Goal: Information Seeking & Learning: Find specific page/section

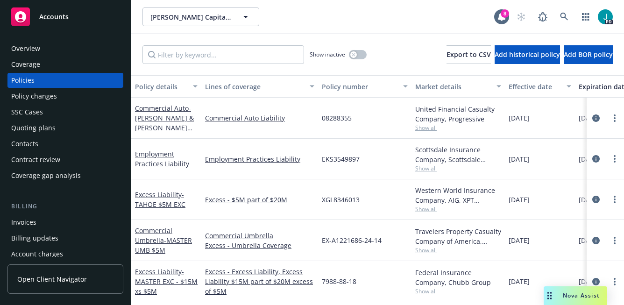
click at [50, 50] on div "Overview" at bounding box center [65, 48] width 108 height 15
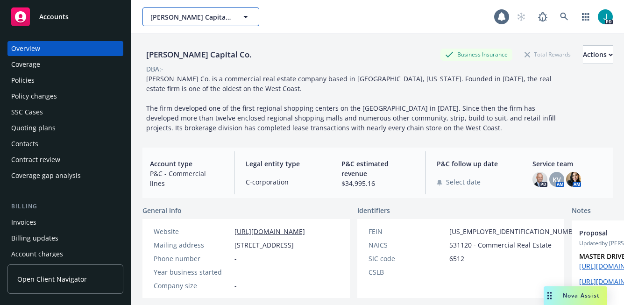
click at [184, 18] on span "[PERSON_NAME] Capital Co." at bounding box center [190, 17] width 81 height 10
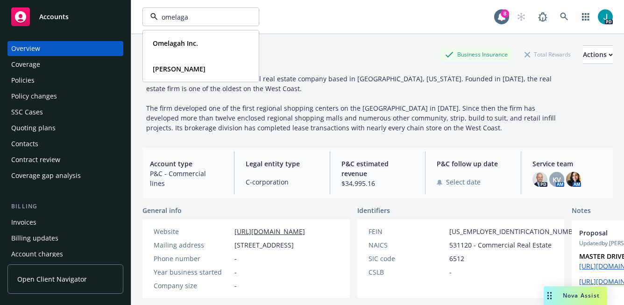
type input "omelagah"
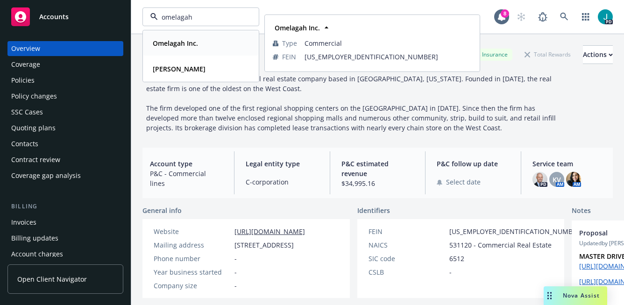
click at [165, 39] on strong "Omelagah Inc." at bounding box center [175, 43] width 45 height 9
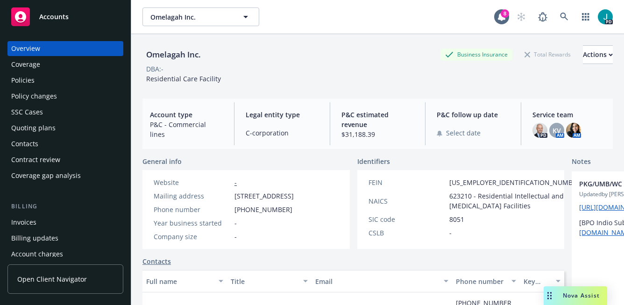
click at [44, 80] on div "Policies" at bounding box center [65, 80] width 108 height 15
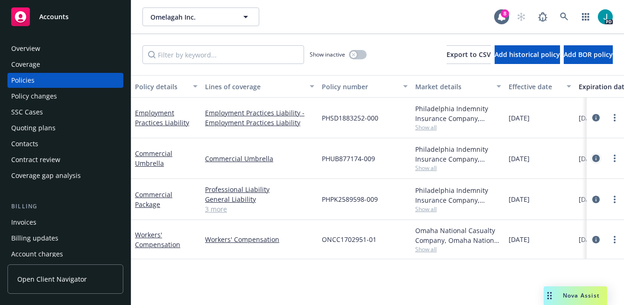
click at [595, 160] on icon "circleInformation" at bounding box center [595, 158] width 7 height 7
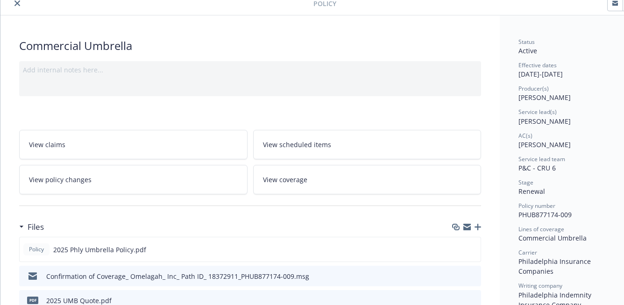
scroll to position [77, 0]
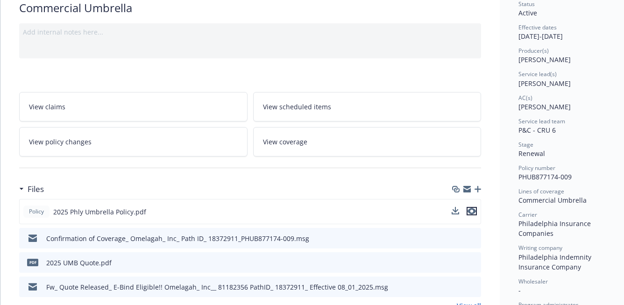
click at [471, 211] on icon "preview file" at bounding box center [471, 211] width 8 height 7
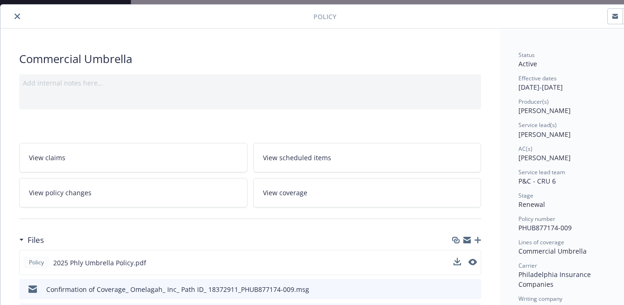
scroll to position [0, 0]
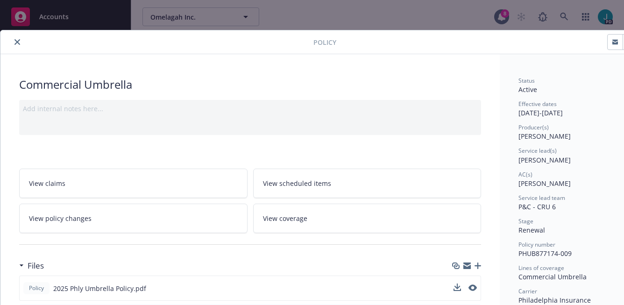
click at [15, 44] on icon "close" at bounding box center [17, 42] width 6 height 6
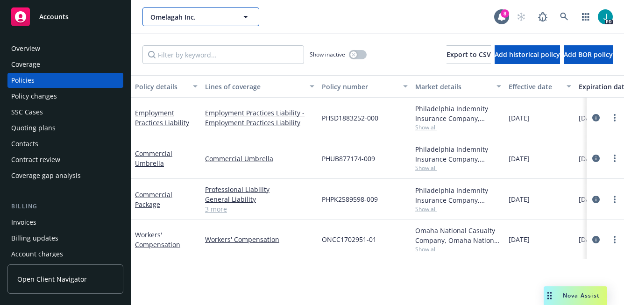
click at [160, 18] on span "Omelagah Inc." at bounding box center [190, 17] width 81 height 10
type input "creative l"
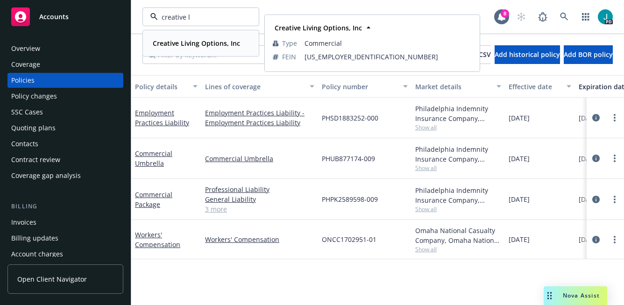
click at [183, 46] on strong "Creative Living Options, Inc" at bounding box center [196, 43] width 87 height 9
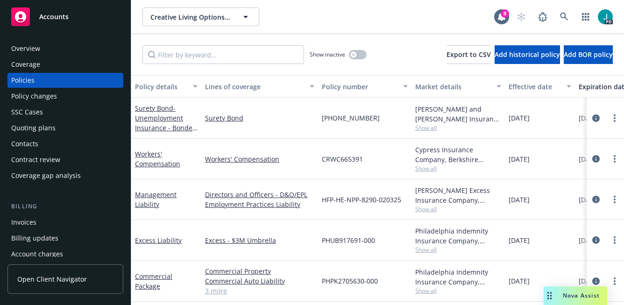
click at [42, 49] on div "Overview" at bounding box center [65, 48] width 108 height 15
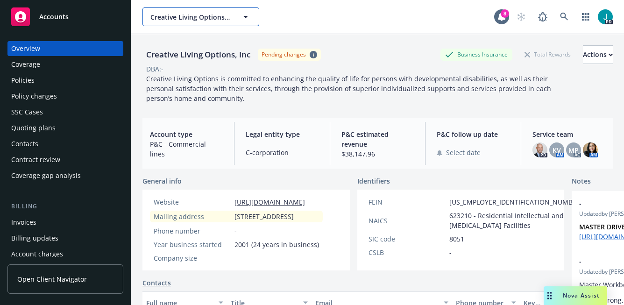
click at [199, 18] on span "Creative Living Options, Inc" at bounding box center [190, 17] width 81 height 10
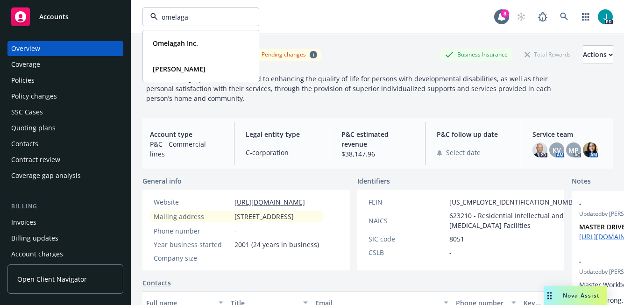
type input "omelagah"
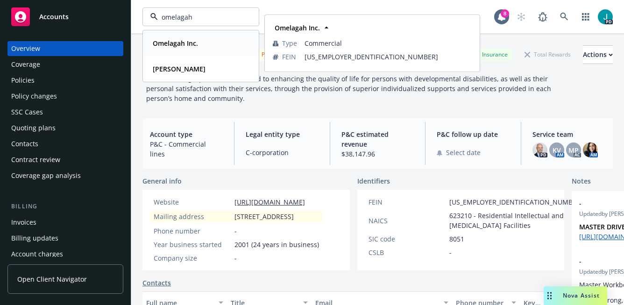
click at [215, 39] on div "Omelagah Inc." at bounding box center [201, 43] width 104 height 14
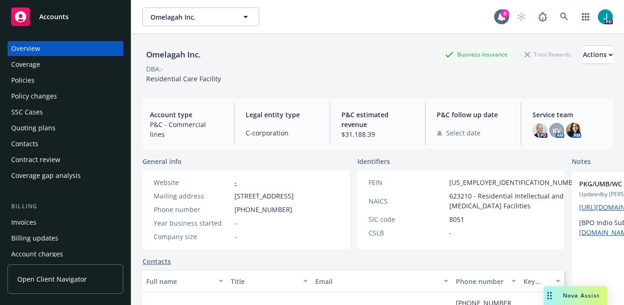
click at [37, 81] on div "Policies" at bounding box center [65, 80] width 108 height 15
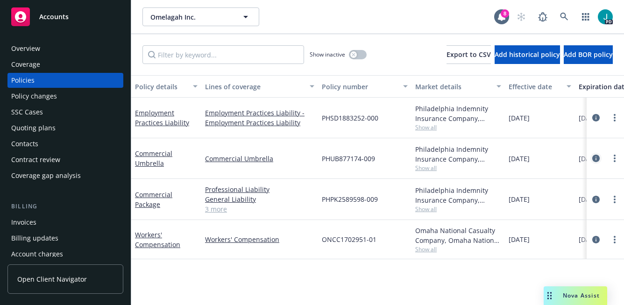
click at [597, 156] on icon "circleInformation" at bounding box center [595, 158] width 7 height 7
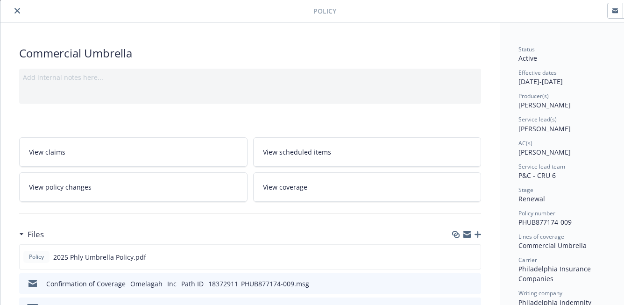
scroll to position [84, 0]
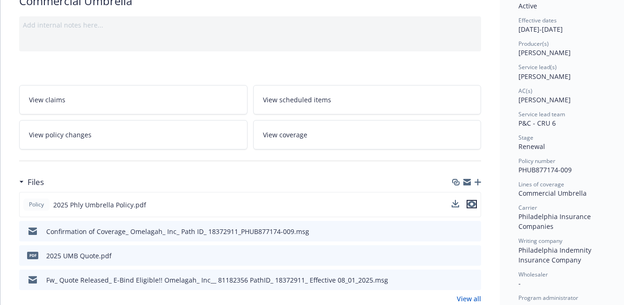
click at [473, 205] on icon "preview file" at bounding box center [471, 204] width 8 height 7
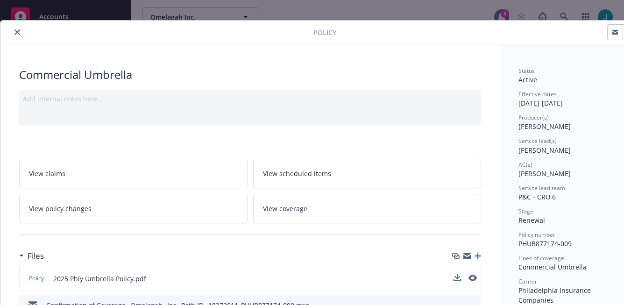
scroll to position [0, 0]
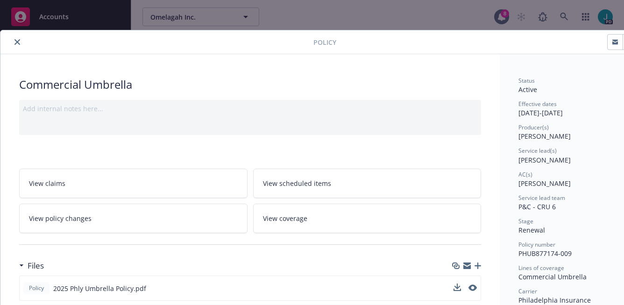
click at [19, 41] on icon "close" at bounding box center [17, 42] width 6 height 6
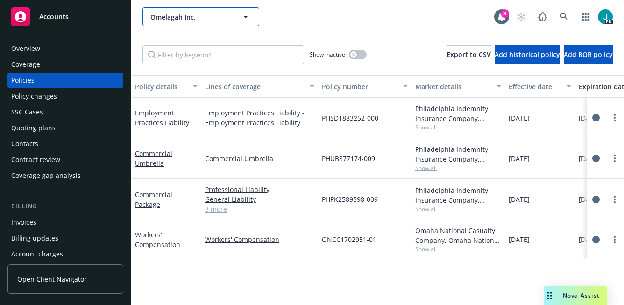
click at [163, 19] on span "Omelagah Inc." at bounding box center [190, 17] width 81 height 10
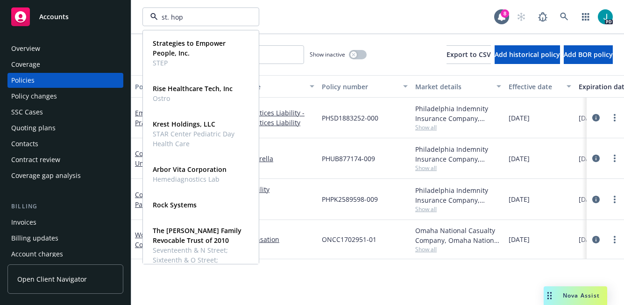
type input "st. hope"
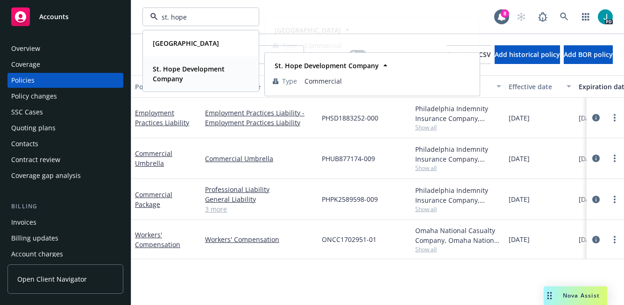
click at [179, 72] on strong "St. Hope Development Company" at bounding box center [189, 73] width 72 height 19
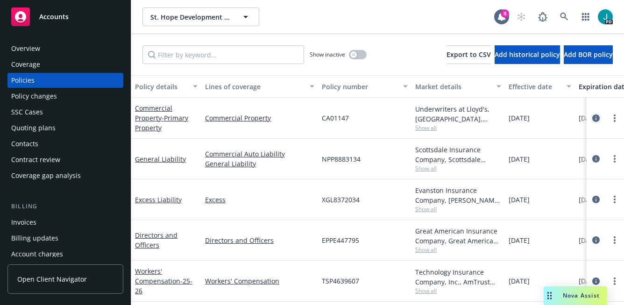
click at [592, 118] on icon "circleInformation" at bounding box center [595, 117] width 7 height 7
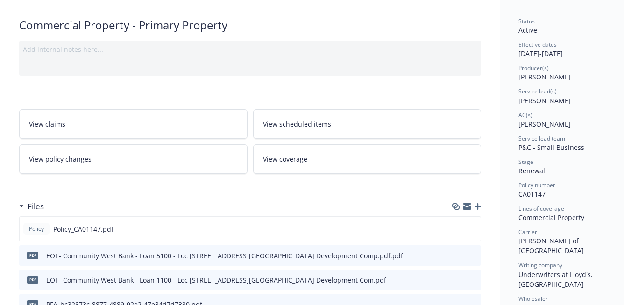
scroll to position [82, 0]
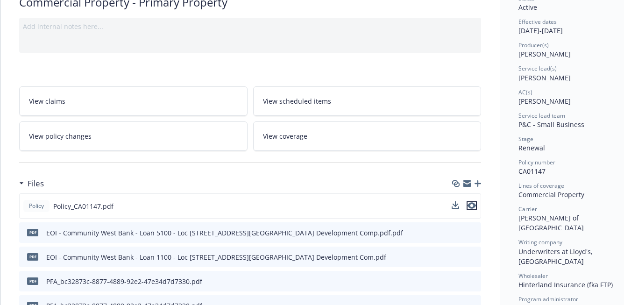
click at [474, 206] on icon "preview file" at bounding box center [471, 205] width 8 height 7
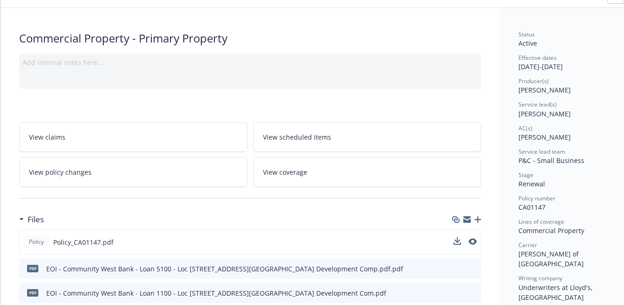
scroll to position [0, 0]
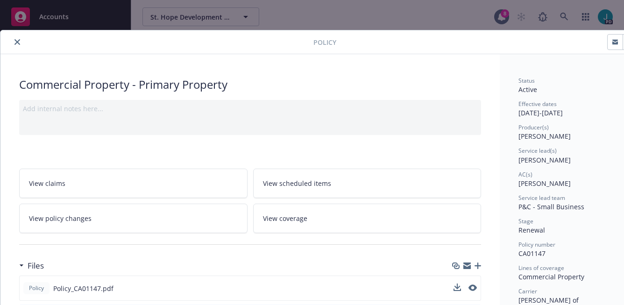
click at [16, 40] on icon "close" at bounding box center [17, 42] width 6 height 6
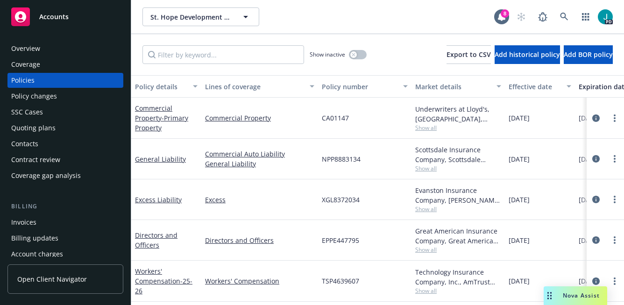
click at [68, 48] on div "Overview" at bounding box center [65, 48] width 108 height 15
